Goal: Information Seeking & Learning: Learn about a topic

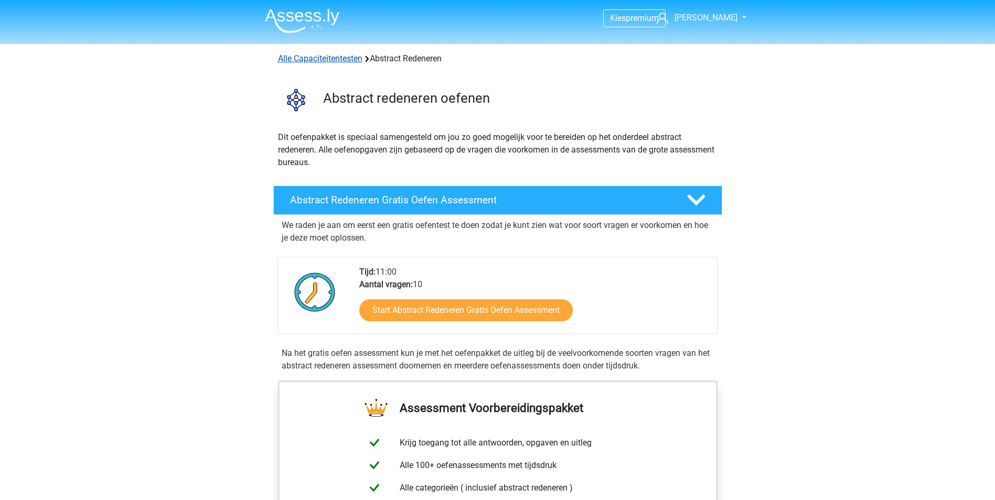
click at [314, 56] on link "Alle Capaciteitentesten" at bounding box center [320, 58] width 84 height 10
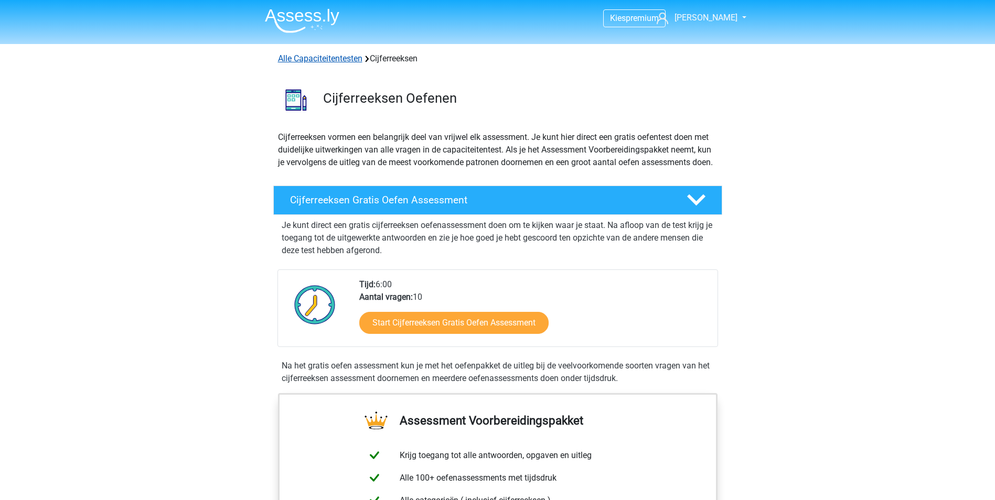
click at [303, 57] on link "Alle Capaciteitentesten" at bounding box center [320, 58] width 84 height 10
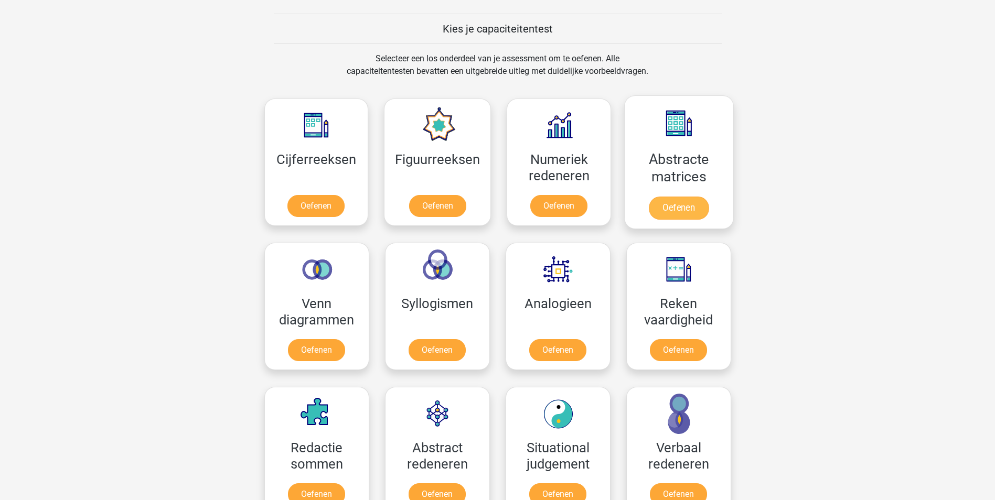
scroll to position [446, 0]
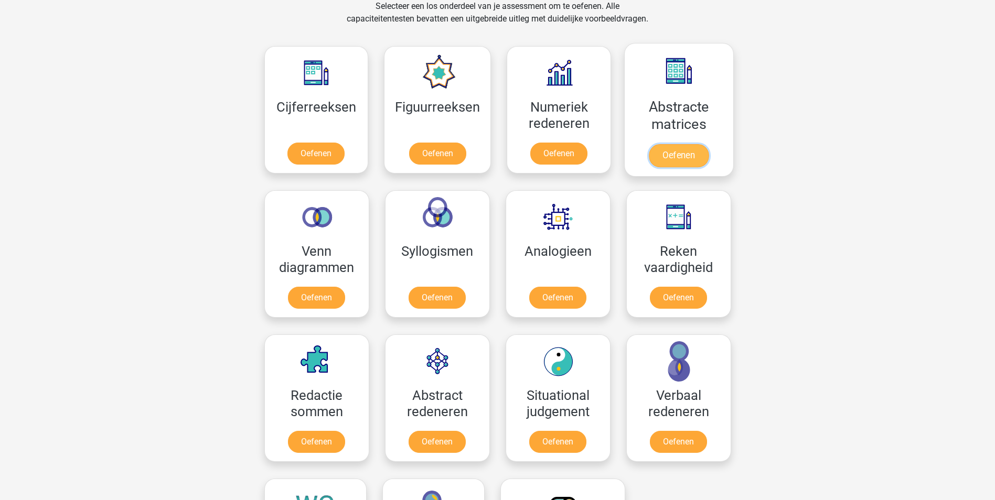
click at [671, 151] on link "Oefenen" at bounding box center [679, 155] width 60 height 23
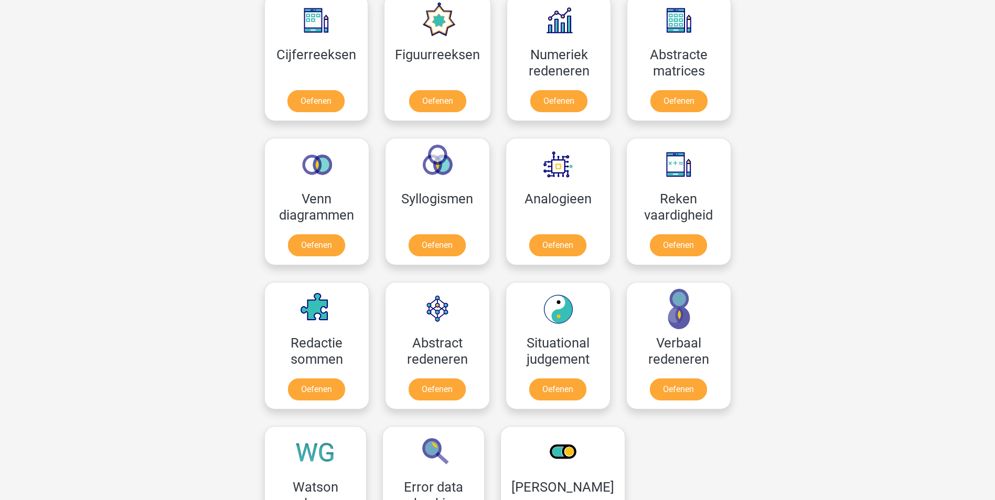
scroll to position [551, 0]
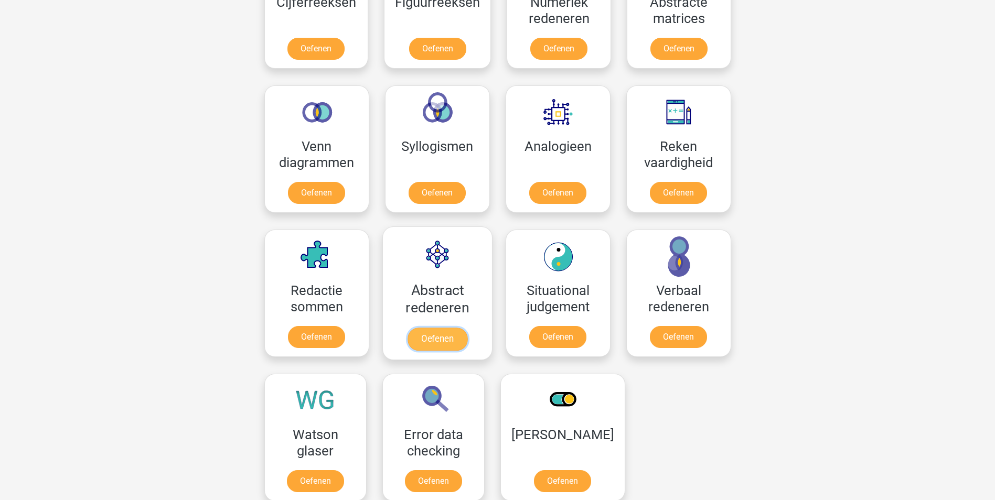
click at [424, 328] on link "Oefenen" at bounding box center [437, 339] width 60 height 23
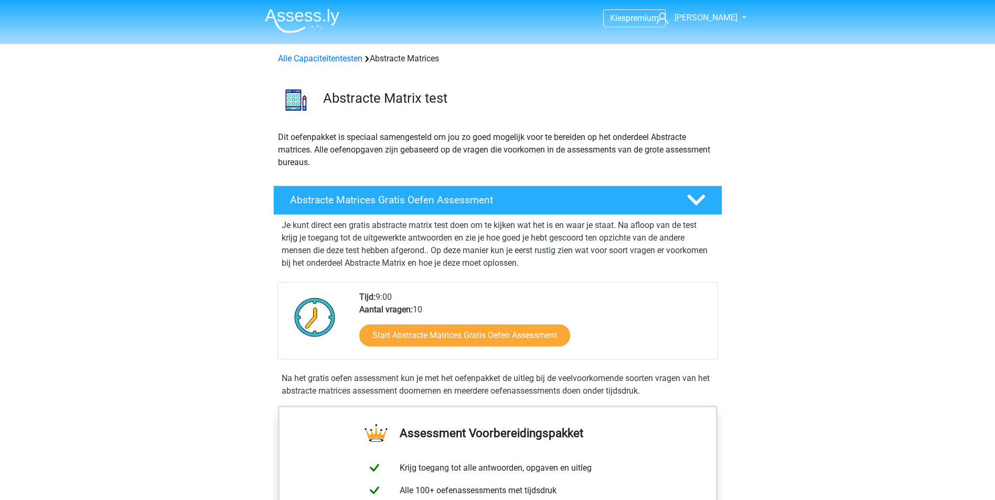
scroll to position [157, 0]
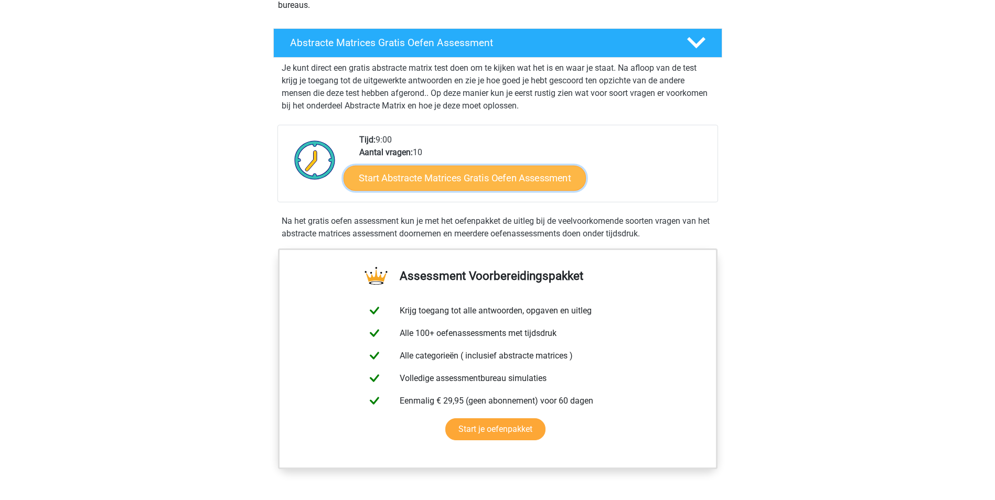
click at [461, 175] on link "Start Abstracte Matrices Gratis Oefen Assessment" at bounding box center [464, 177] width 242 height 25
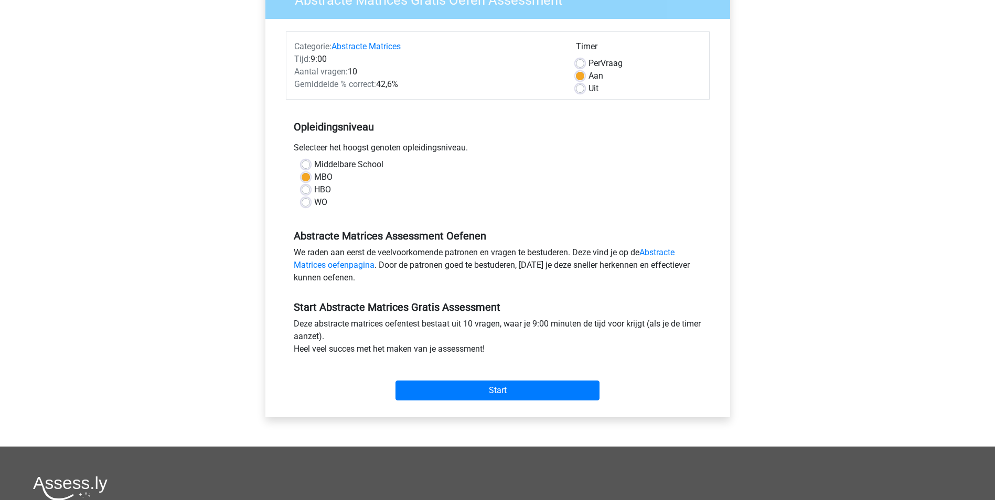
scroll to position [157, 0]
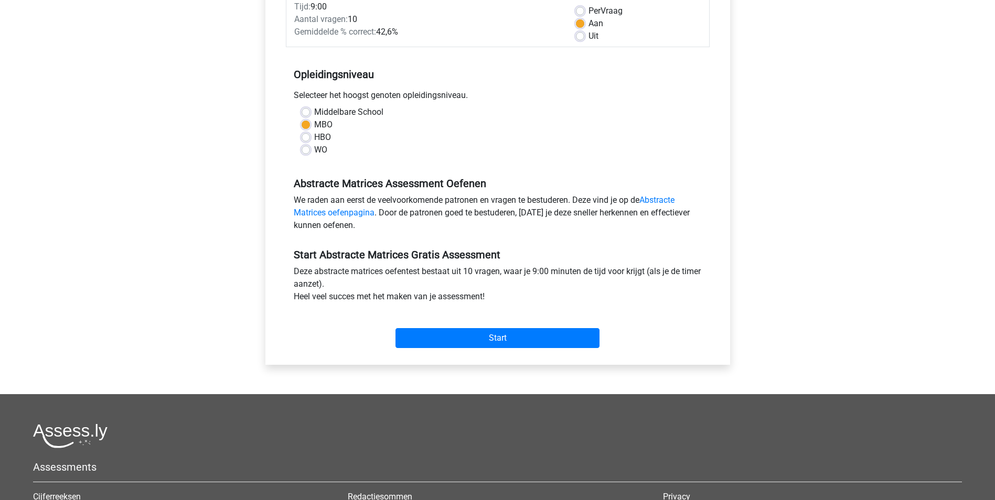
click at [311, 137] on div "HBO" at bounding box center [498, 137] width 392 height 13
click at [314, 138] on label "HBO" at bounding box center [322, 137] width 17 height 13
click at [306, 138] on input "HBO" at bounding box center [306, 136] width 8 height 10
radio input "true"
click at [535, 339] on input "Start" at bounding box center [497, 338] width 204 height 20
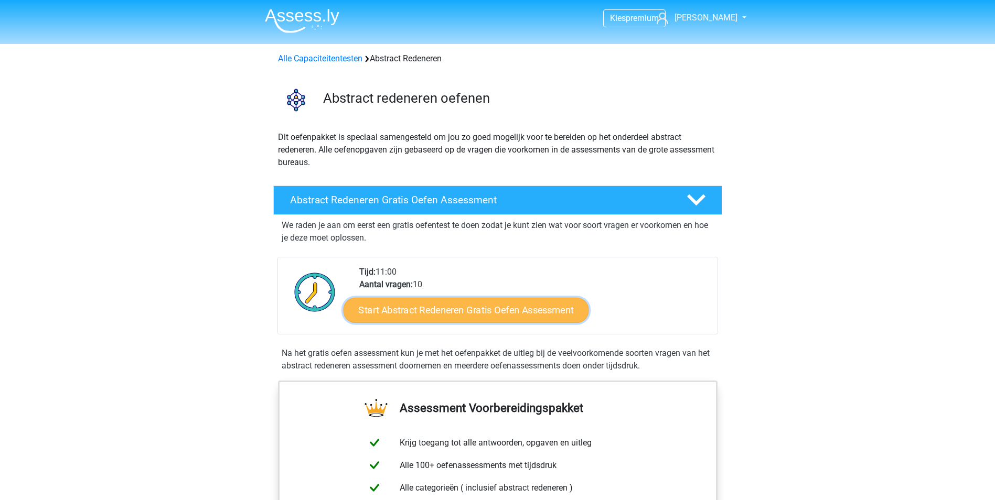
click at [436, 303] on link "Start Abstract Redeneren Gratis Oefen Assessment" at bounding box center [465, 309] width 245 height 25
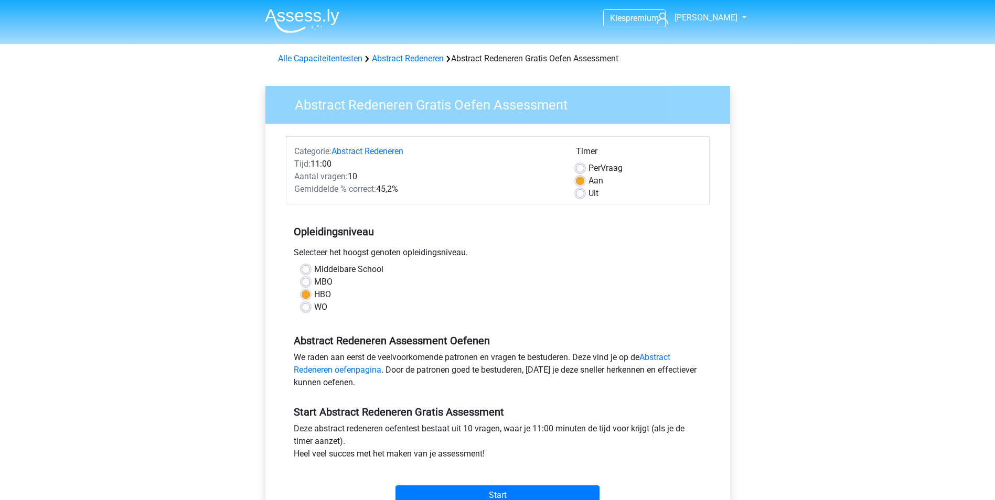
scroll to position [52, 0]
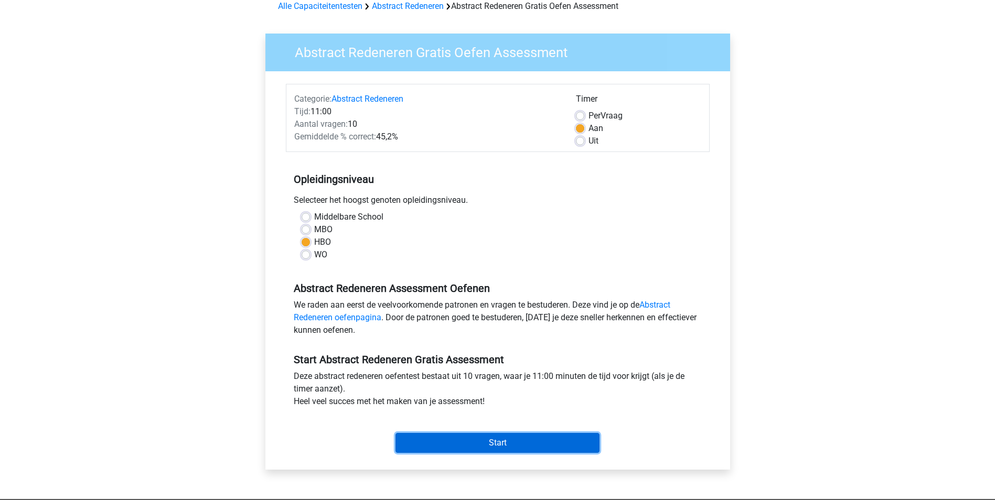
click at [499, 439] on input "Start" at bounding box center [497, 443] width 204 height 20
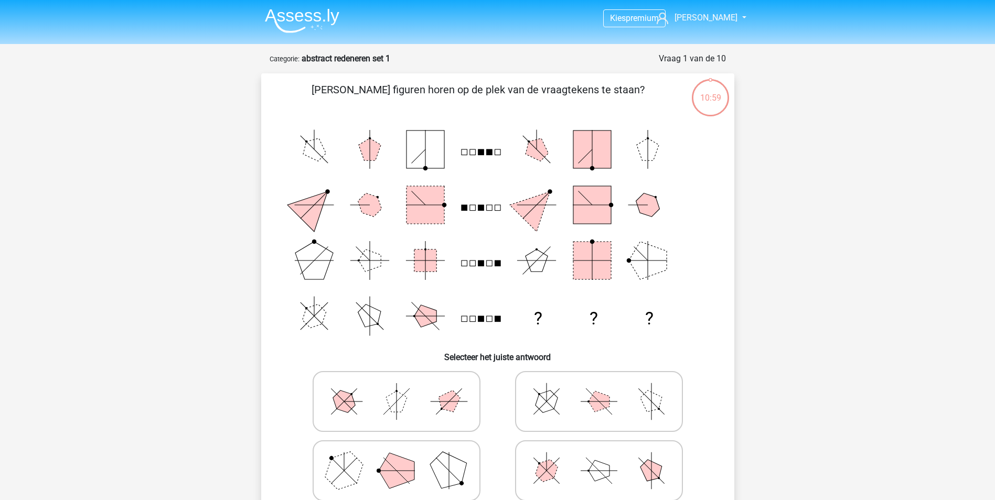
scroll to position [52, 0]
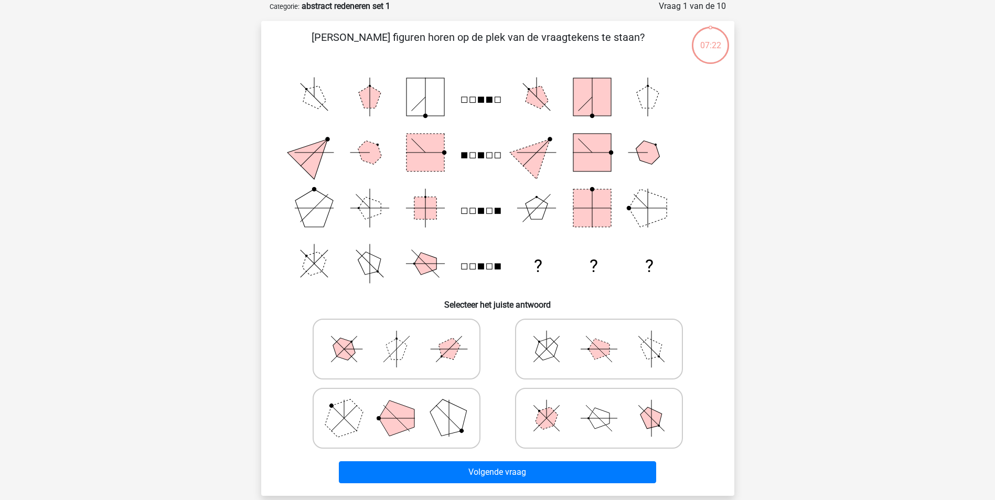
click at [384, 410] on polygon at bounding box center [397, 419] width 36 height 36
click at [396, 405] on input "radio" at bounding box center [399, 402] width 7 height 7
radio input "true"
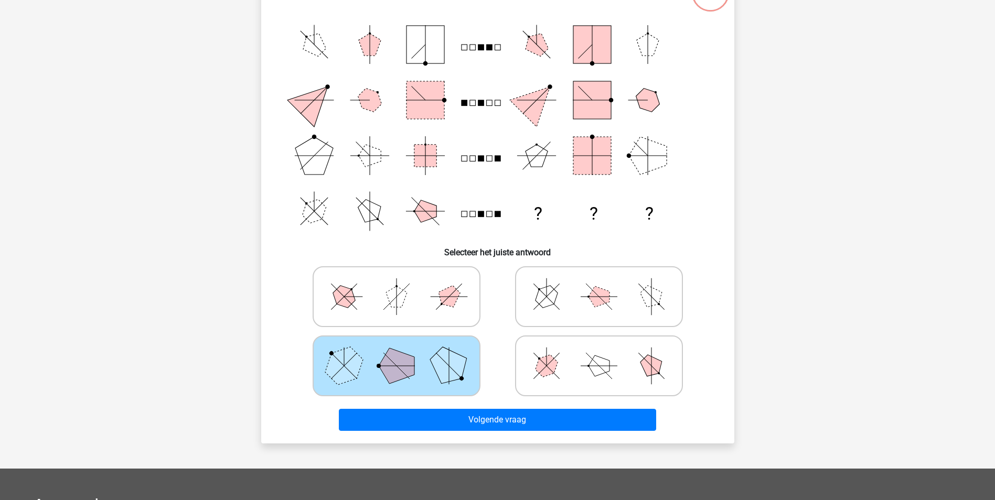
scroll to position [157, 0]
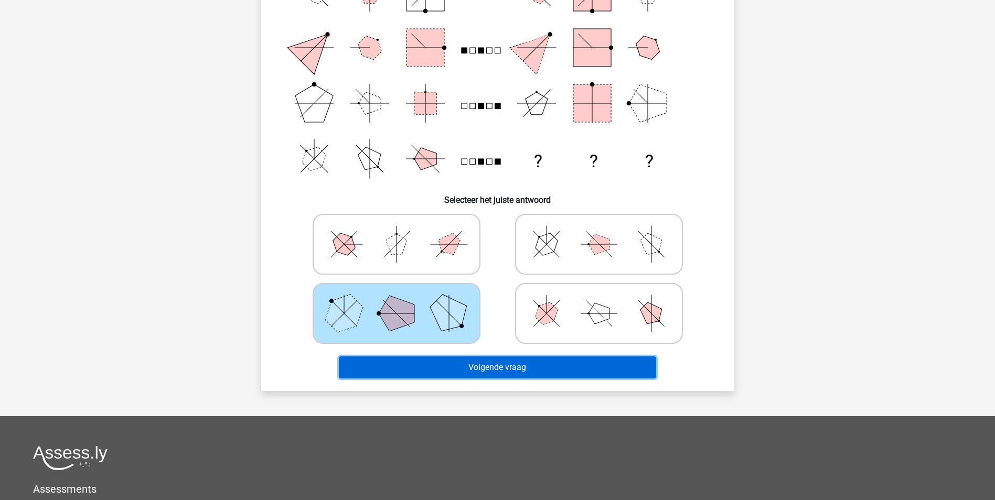
click at [480, 368] on button "Volgende vraag" at bounding box center [497, 368] width 317 height 22
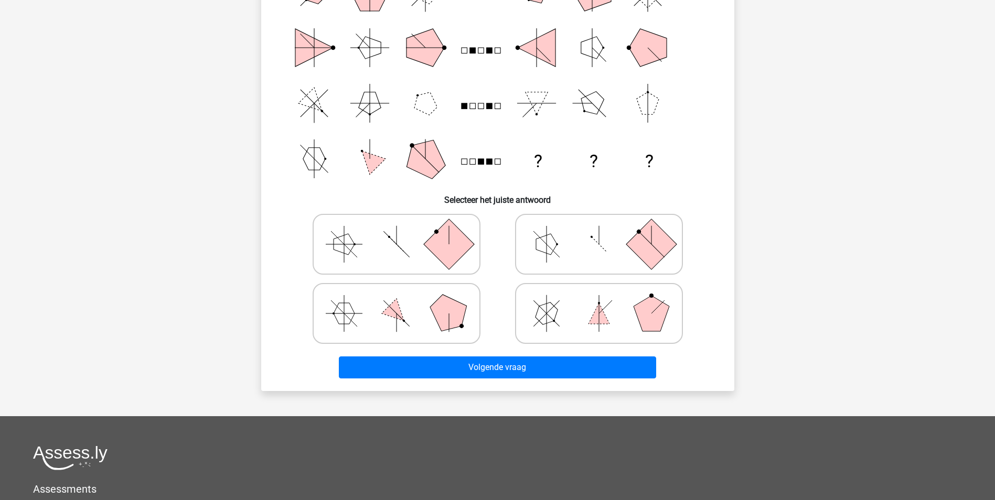
scroll to position [52, 0]
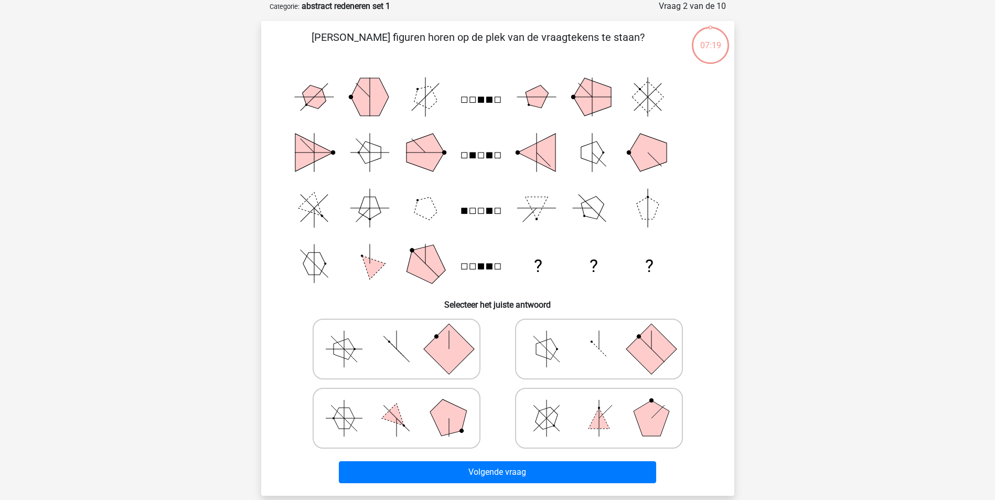
click at [551, 336] on icon at bounding box center [598, 349] width 157 height 52
click at [599, 336] on input "radio" at bounding box center [602, 332] width 7 height 7
radio input "true"
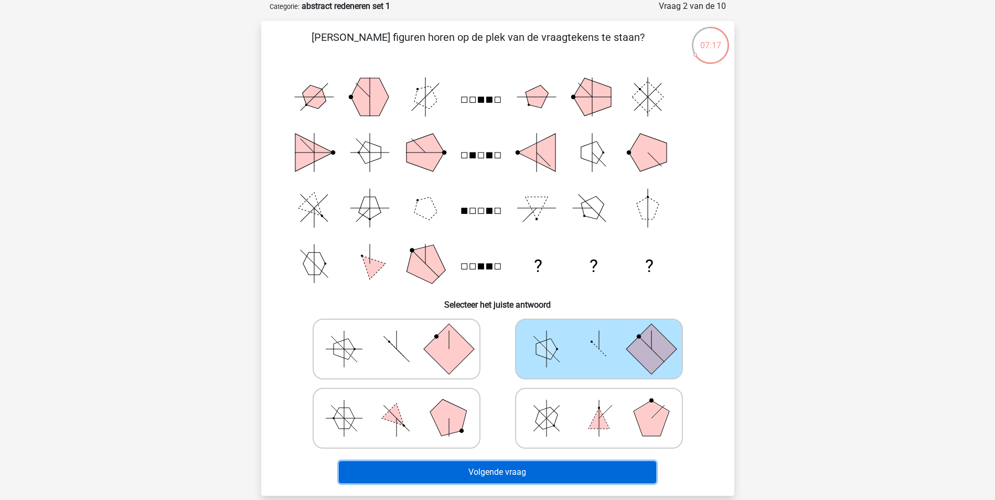
click at [545, 471] on button "Volgende vraag" at bounding box center [497, 472] width 317 height 22
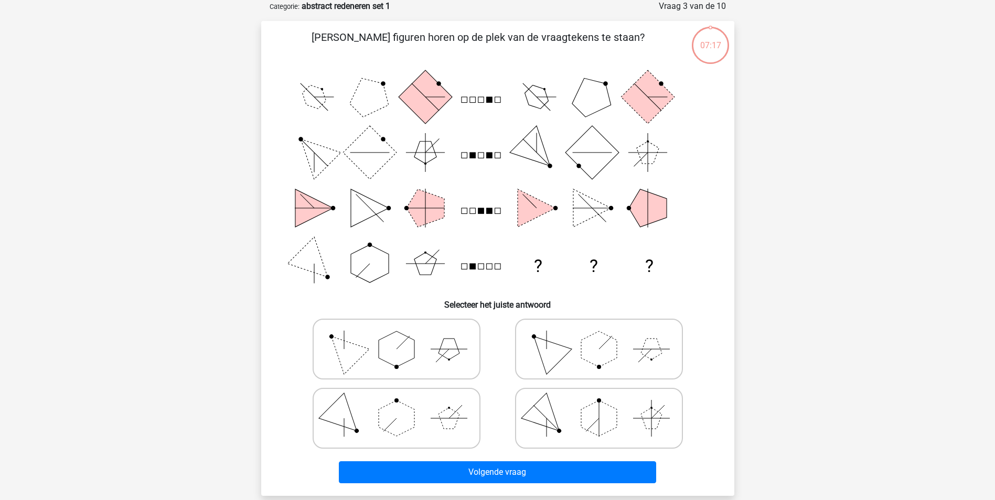
click at [558, 351] on polygon at bounding box center [546, 349] width 50 height 50
click at [599, 336] on input "radio" at bounding box center [602, 332] width 7 height 7
radio input "true"
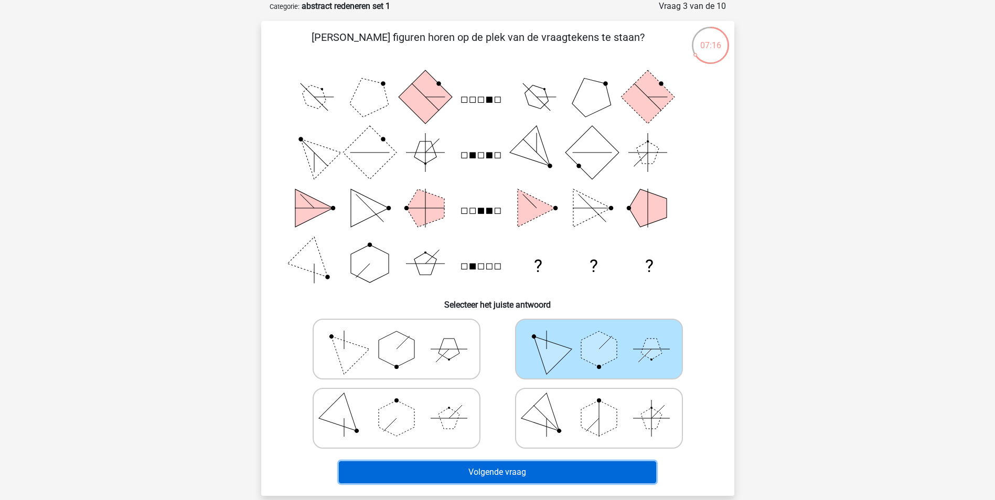
click at [567, 463] on button "Volgende vraag" at bounding box center [497, 472] width 317 height 22
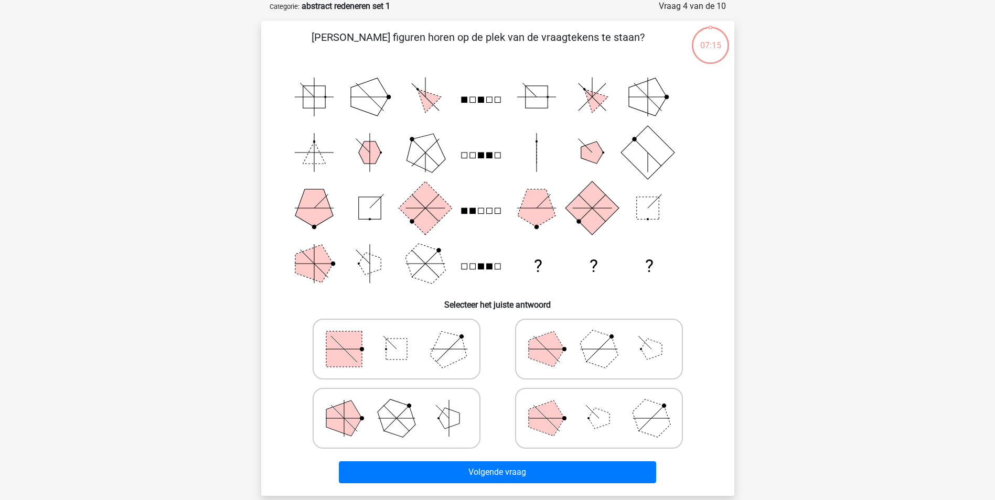
click at [561, 352] on polygon at bounding box center [547, 349] width 36 height 36
click at [599, 336] on input "radio" at bounding box center [602, 332] width 7 height 7
radio input "true"
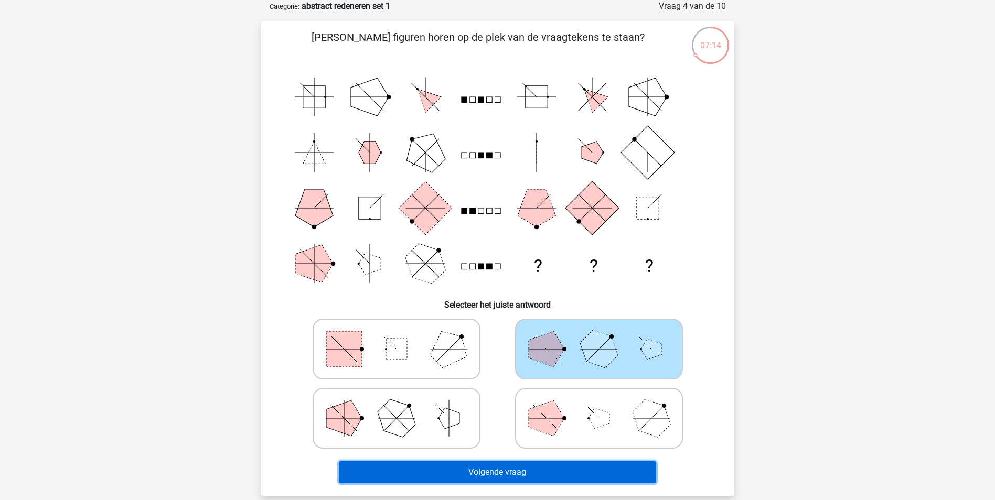
click at [588, 467] on button "Volgende vraag" at bounding box center [497, 472] width 317 height 22
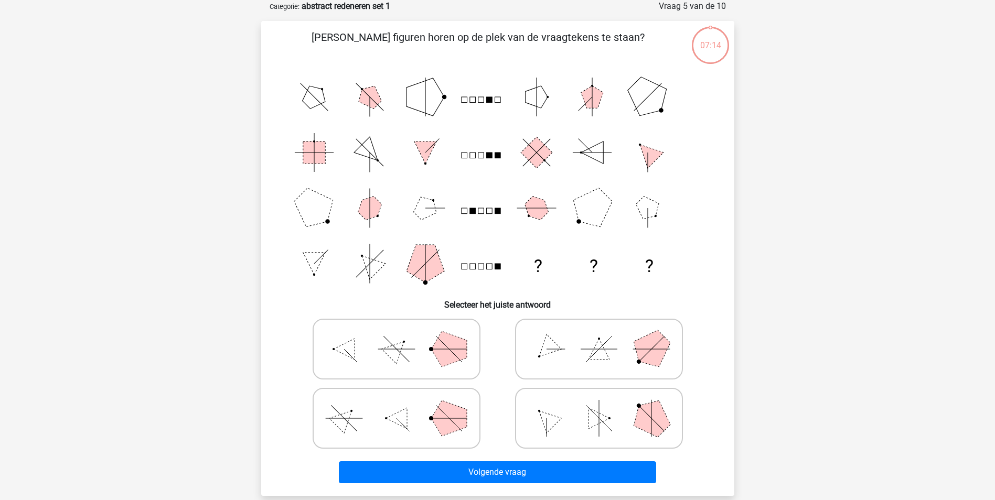
click at [580, 367] on icon at bounding box center [598, 349] width 157 height 52
click at [599, 336] on input "radio" at bounding box center [602, 332] width 7 height 7
radio input "true"
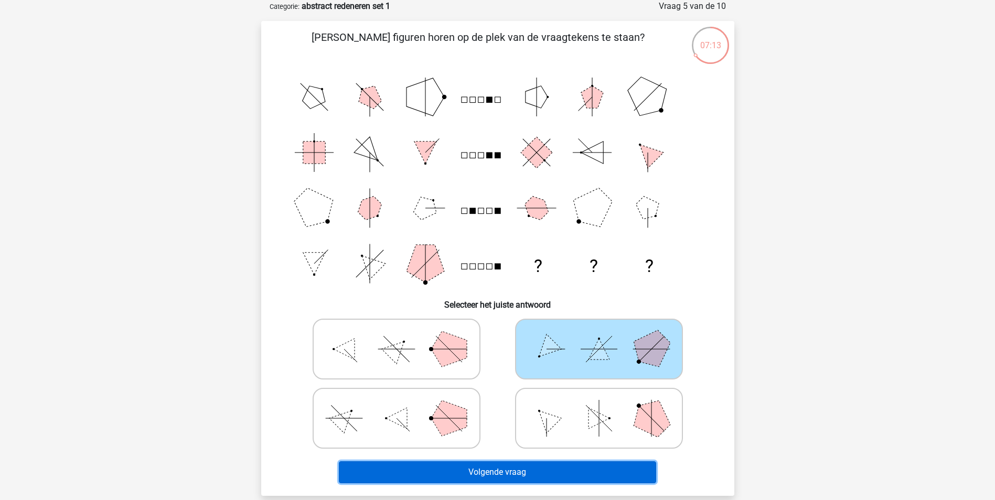
click at [595, 465] on button "Volgende vraag" at bounding box center [497, 472] width 317 height 22
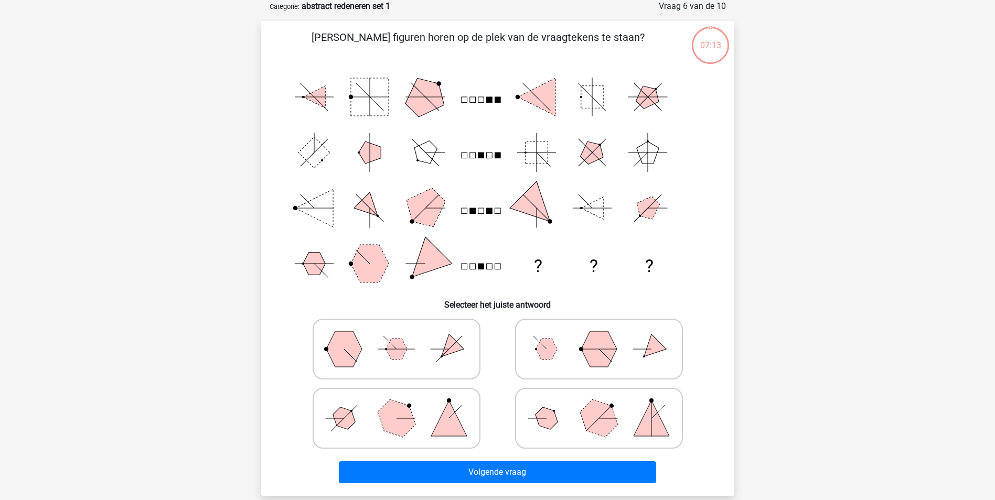
click at [565, 350] on icon at bounding box center [598, 349] width 157 height 52
click at [599, 336] on input "radio" at bounding box center [602, 332] width 7 height 7
radio input "true"
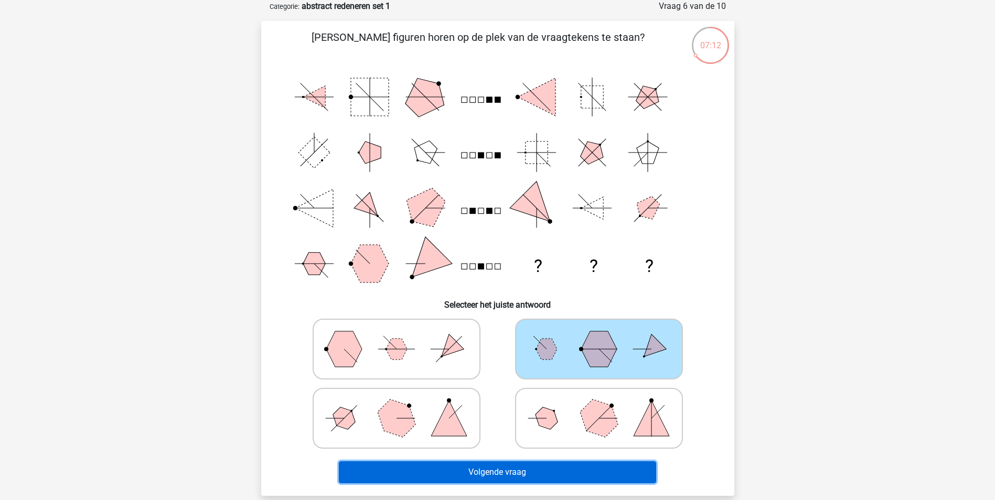
click at [577, 473] on button "Volgende vraag" at bounding box center [497, 472] width 317 height 22
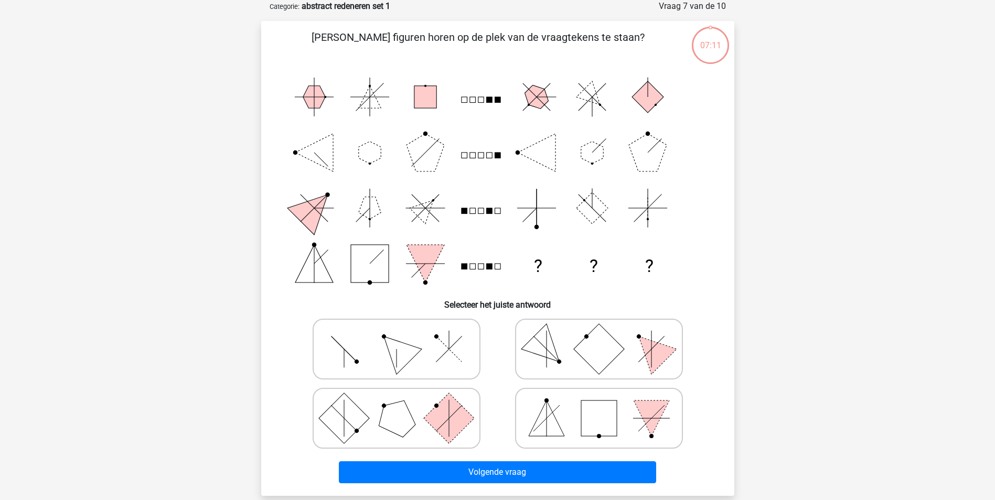
click at [577, 367] on icon at bounding box center [598, 349] width 157 height 52
click at [599, 336] on input "radio" at bounding box center [602, 332] width 7 height 7
radio input "true"
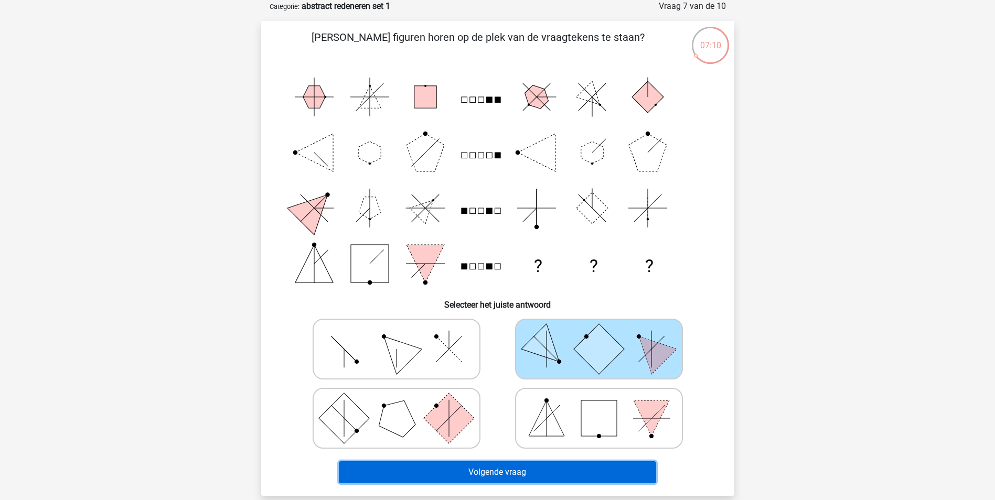
click at [595, 470] on button "Volgende vraag" at bounding box center [497, 472] width 317 height 22
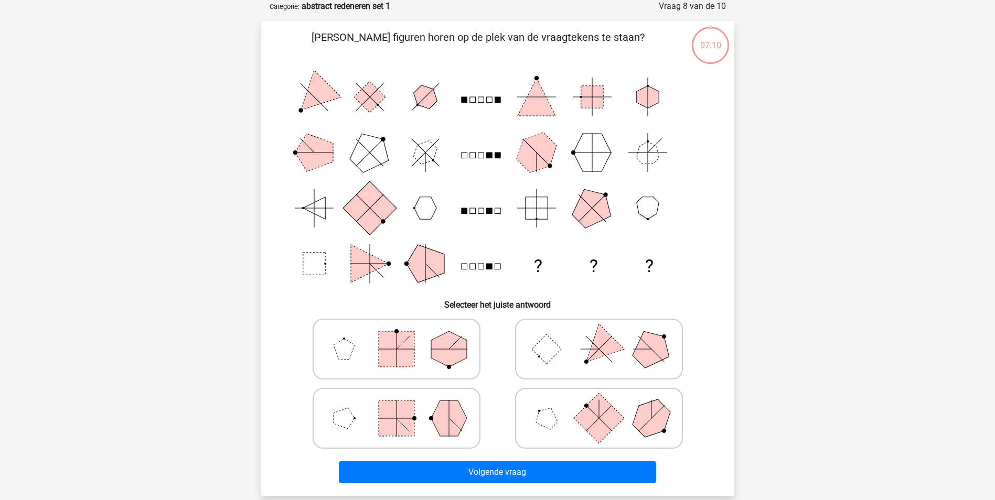
click at [568, 349] on icon at bounding box center [598, 349] width 157 height 52
click at [599, 336] on input "radio" at bounding box center [602, 332] width 7 height 7
radio input "true"
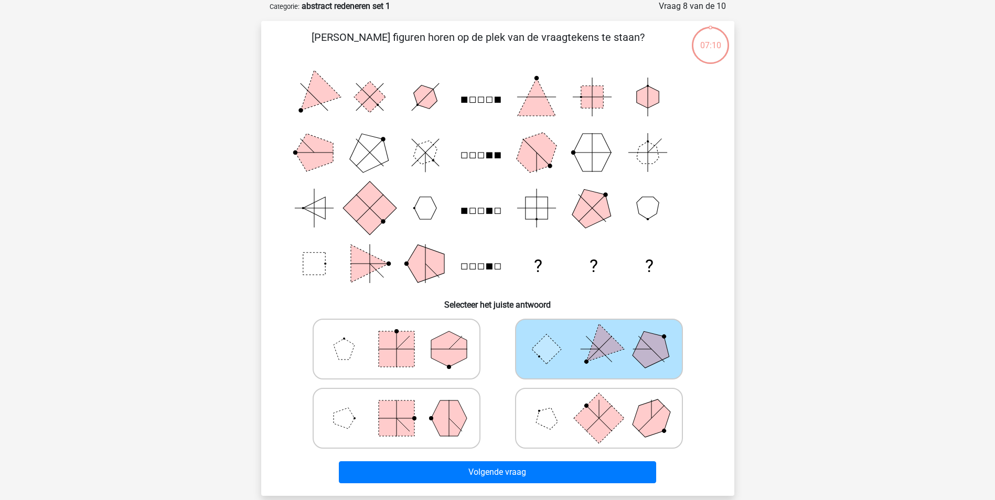
click at [578, 486] on div "Volgende vraag" at bounding box center [497, 474] width 405 height 26
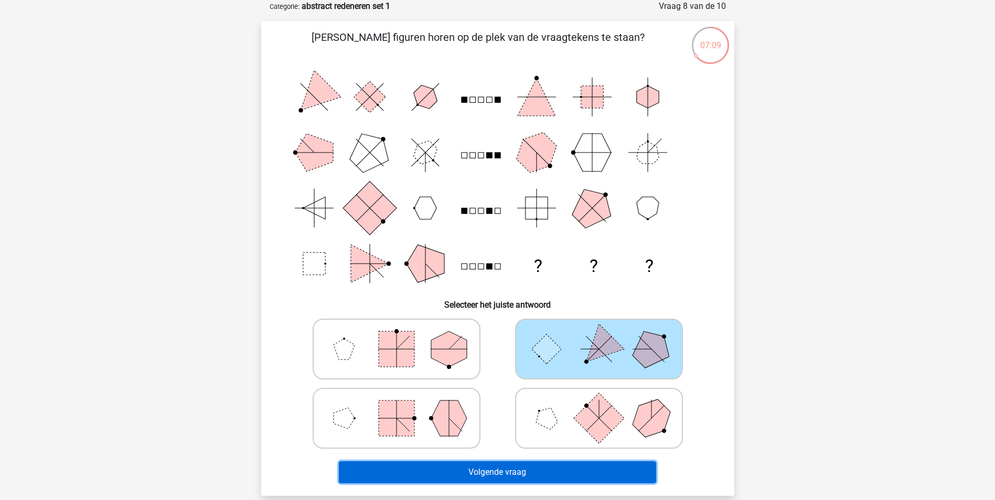
click at [574, 467] on button "Volgende vraag" at bounding box center [497, 472] width 317 height 22
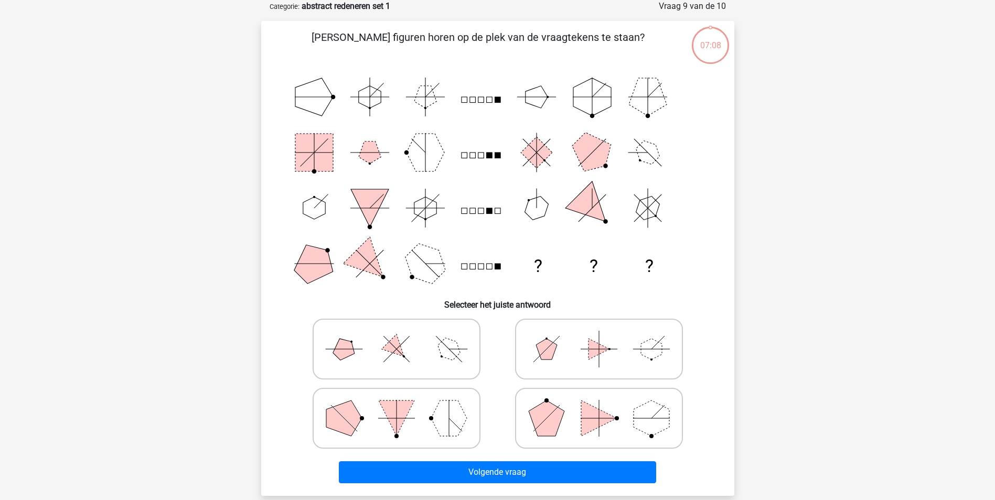
click at [581, 364] on icon at bounding box center [598, 349] width 157 height 52
click at [599, 336] on input "radio" at bounding box center [602, 332] width 7 height 7
radio input "true"
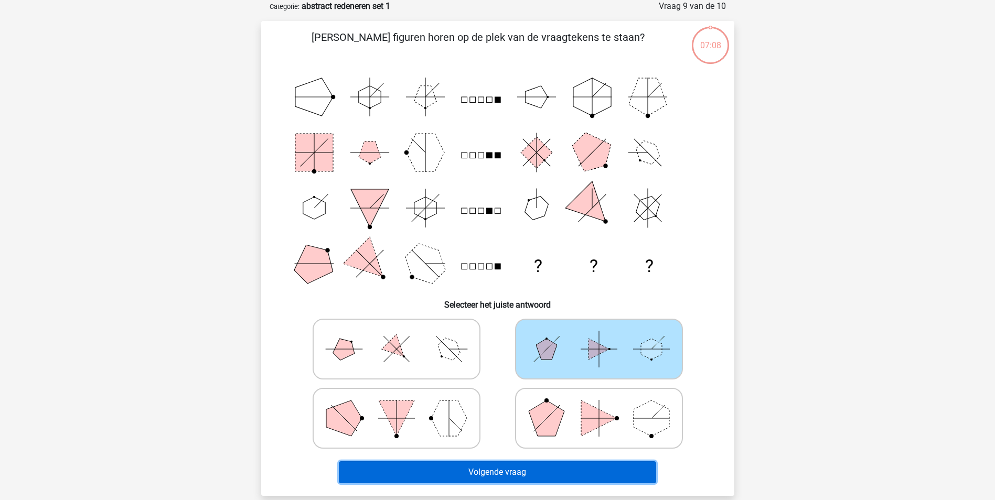
click at [582, 466] on button "Volgende vraag" at bounding box center [497, 472] width 317 height 22
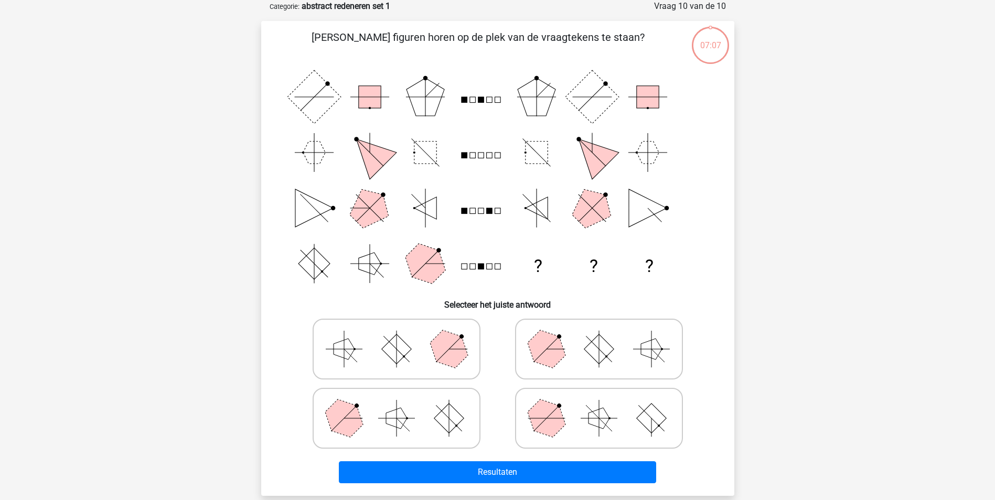
click at [573, 354] on icon at bounding box center [598, 349] width 157 height 52
click at [599, 336] on input "radio" at bounding box center [602, 332] width 7 height 7
radio input "true"
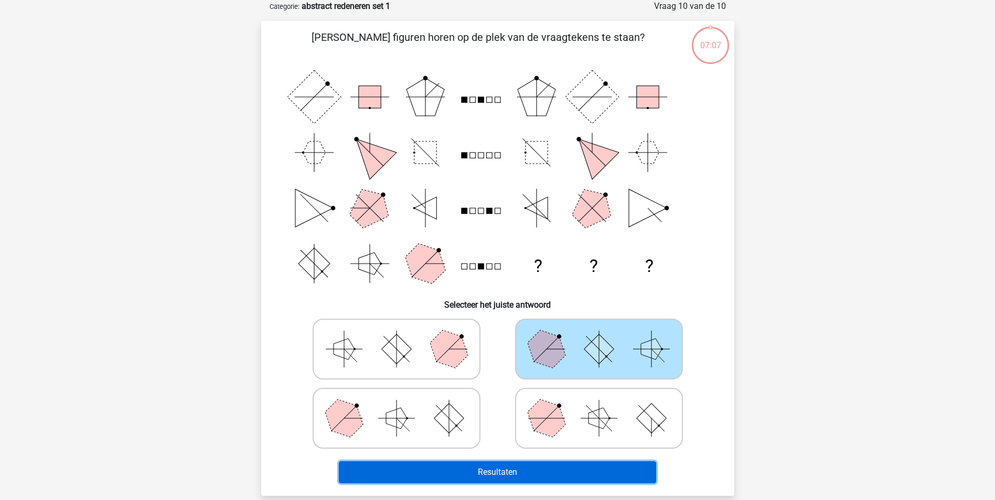
click at [592, 468] on button "Resultaten" at bounding box center [497, 472] width 317 height 22
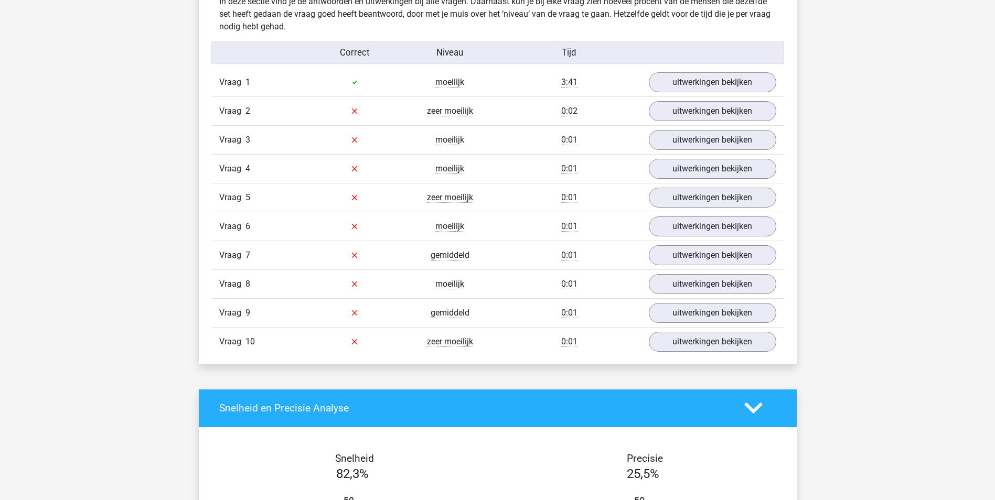
scroll to position [682, 0]
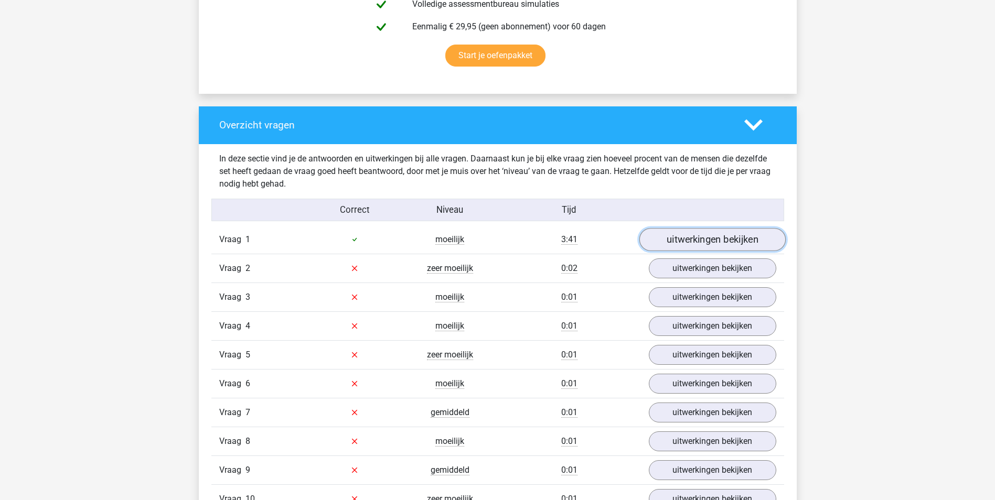
click at [715, 242] on link "uitwerkingen bekijken" at bounding box center [712, 239] width 146 height 23
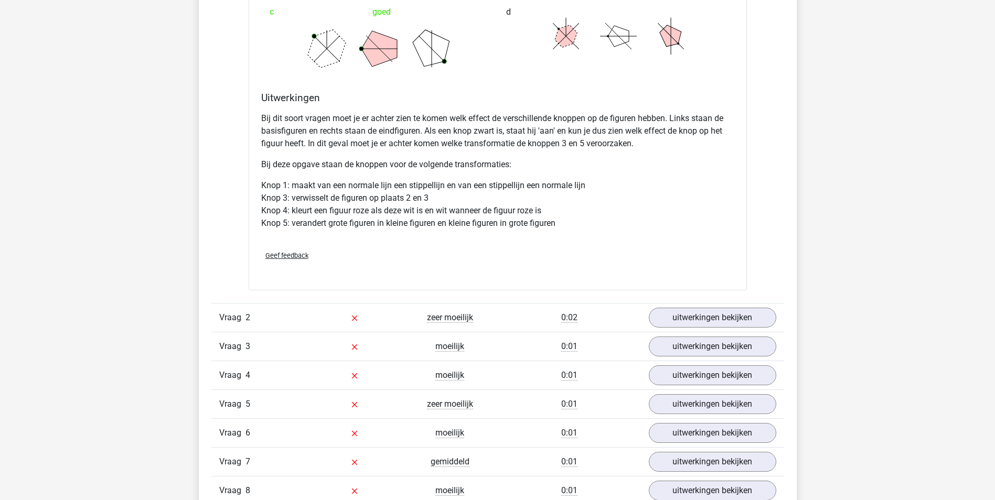
scroll to position [1364, 0]
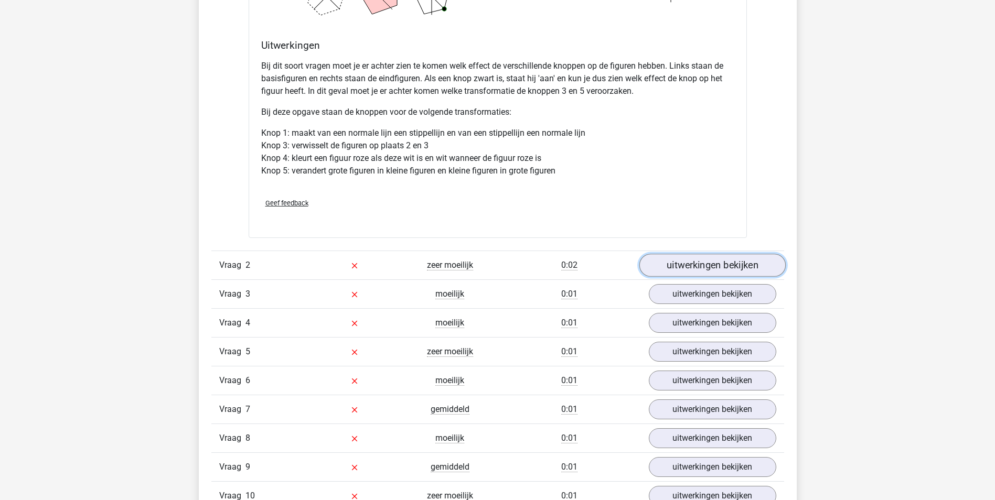
click at [684, 256] on link "uitwerkingen bekijken" at bounding box center [712, 265] width 146 height 23
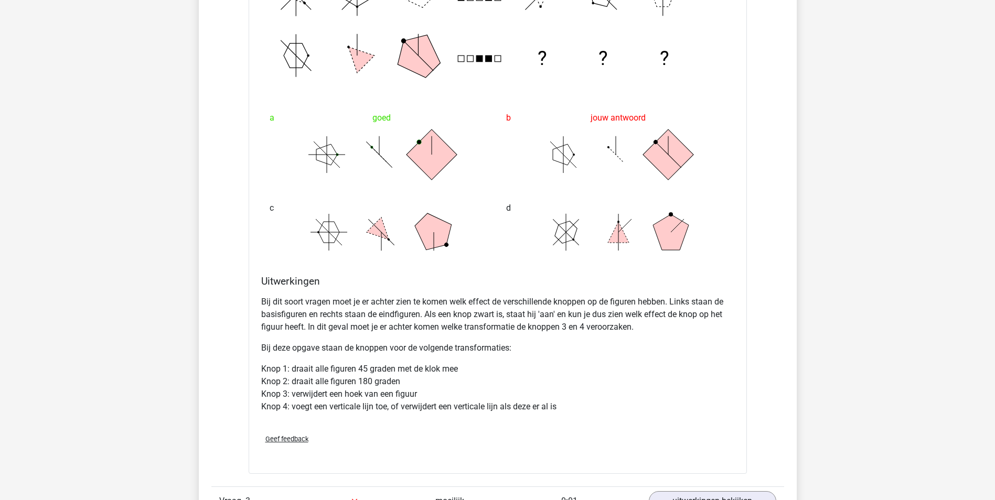
scroll to position [1626, 0]
